Goal: Check status: Check status

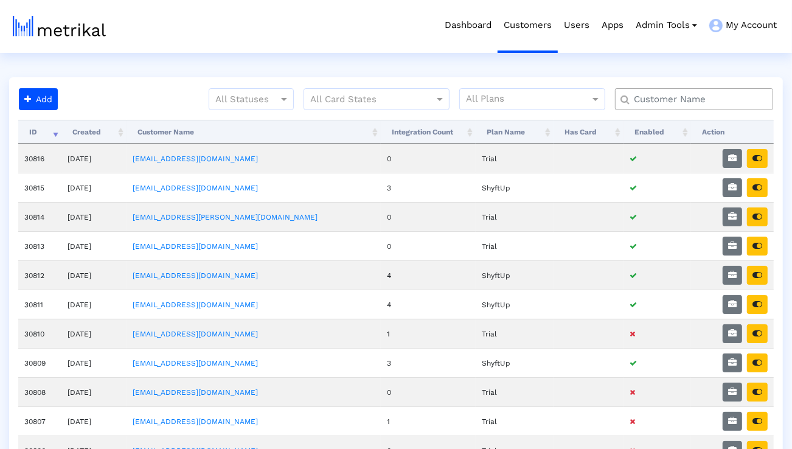
click at [662, 100] on input "text" at bounding box center [696, 99] width 143 height 13
type input "smartsheet"
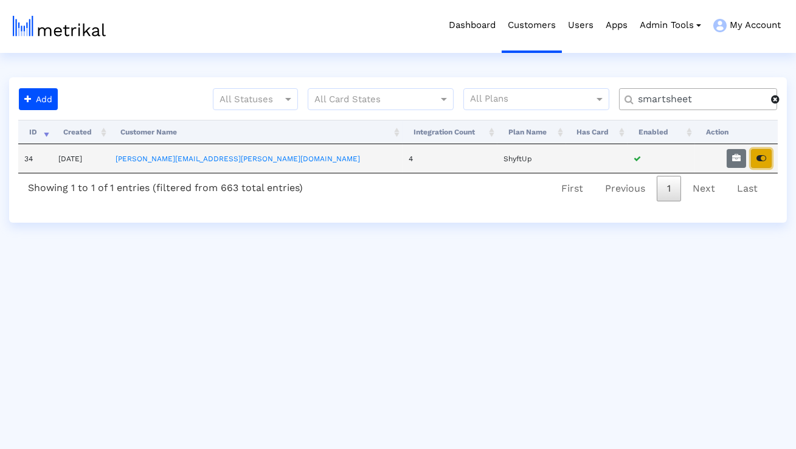
click at [768, 159] on button "button" at bounding box center [761, 158] width 21 height 19
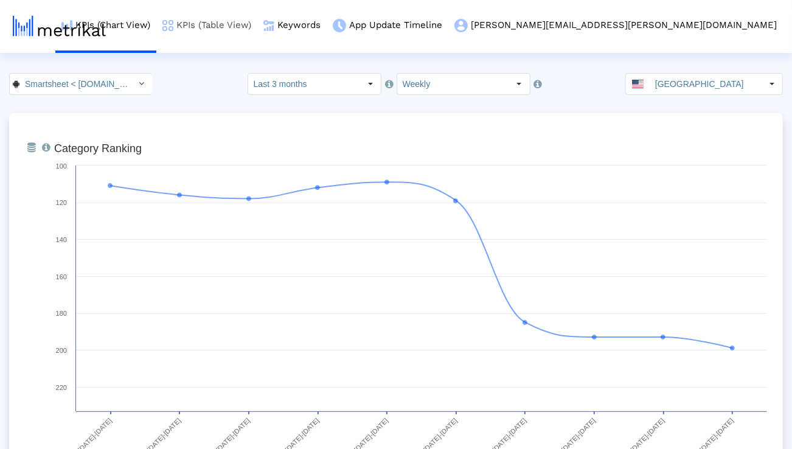
click at [257, 26] on link "KPIs (Table View)" at bounding box center [206, 25] width 101 height 50
click at [132, 89] on div "Select" at bounding box center [141, 83] width 19 height 19
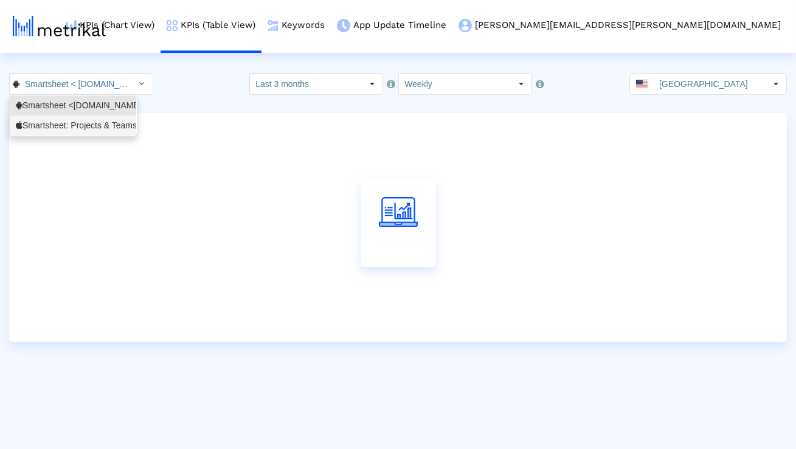
click at [103, 124] on div "Smartsheet: Projects & Teams <568421135>" at bounding box center [73, 126] width 115 height 12
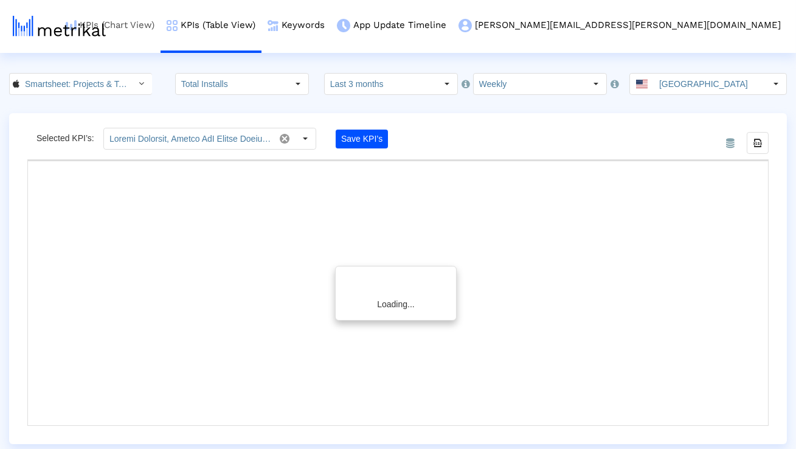
type input "Total Installs, Change WoW Total Installs, Total Installs (Excluding Installs f…"
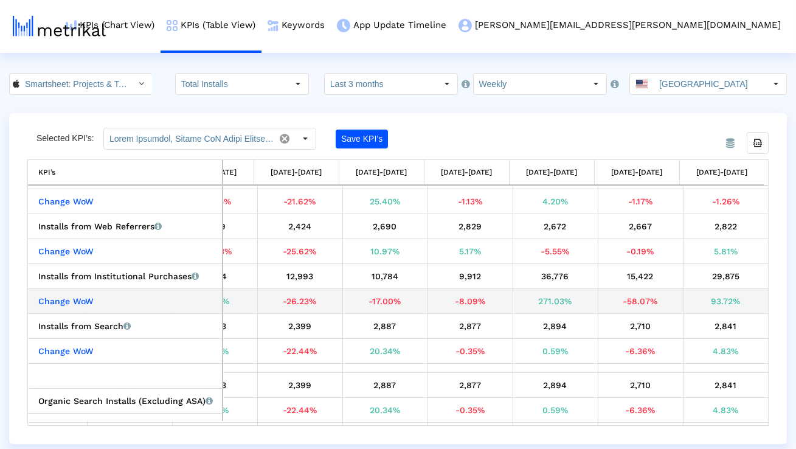
scroll to position [185, 0]
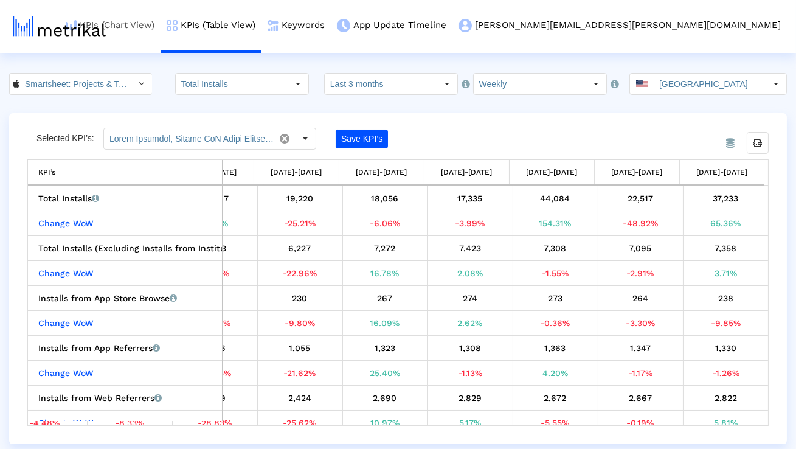
click at [161, 27] on link "KPIs (Chart View)" at bounding box center [110, 25] width 101 height 50
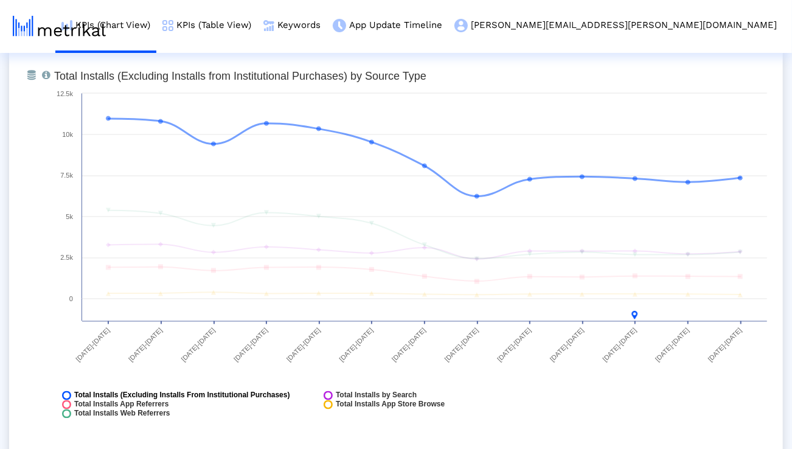
click at [110, 392] on span "Total Installs (Excluding Installs From Institutional Purchases)" at bounding box center [182, 395] width 216 height 9
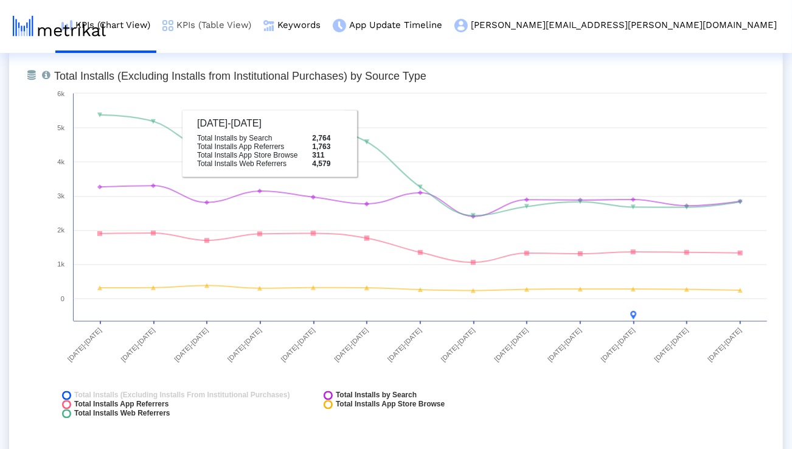
click at [257, 23] on link "KPIs (Table View)" at bounding box center [206, 25] width 101 height 50
